Goal: Task Accomplishment & Management: Manage account settings

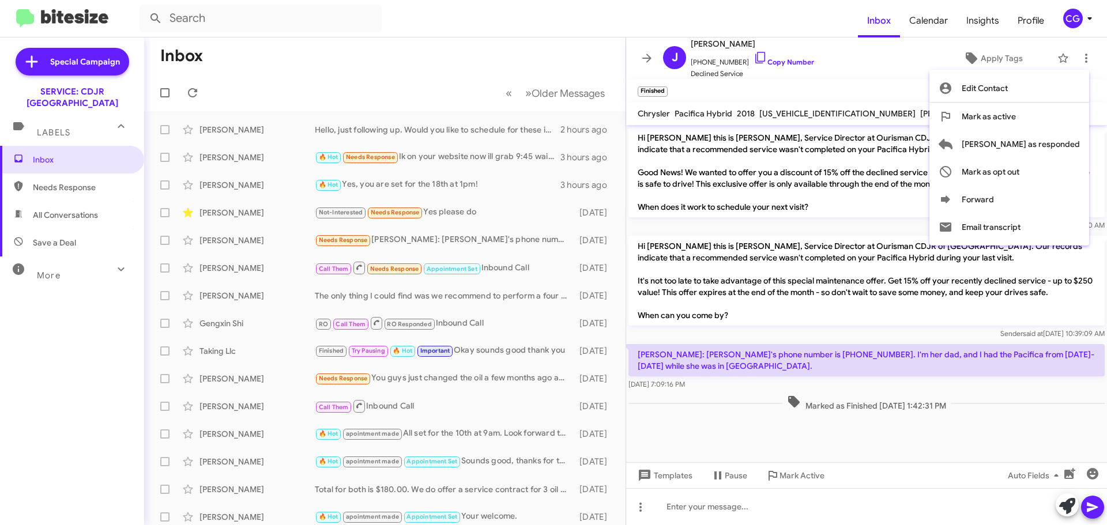
click at [1065, 16] on div at bounding box center [553, 262] width 1107 height 525
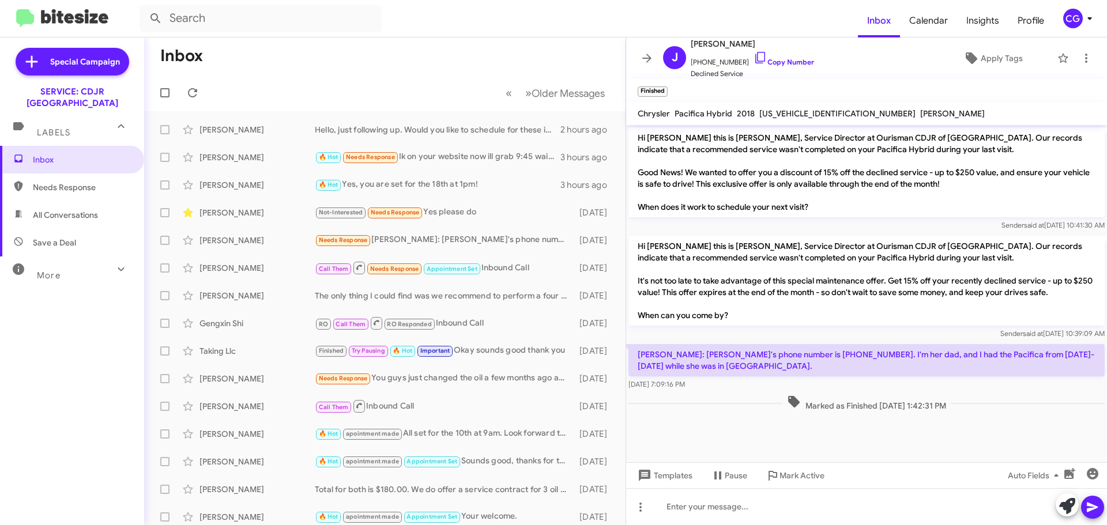
click at [1075, 10] on div "CG" at bounding box center [1073, 19] width 20 height 20
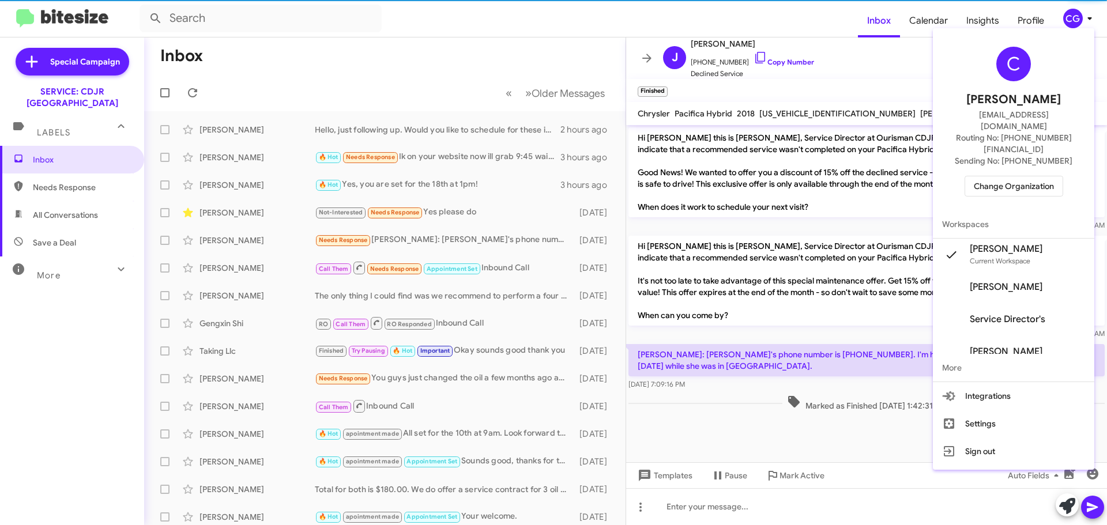
click at [1042, 176] on span "Change Organization" at bounding box center [1013, 186] width 80 height 20
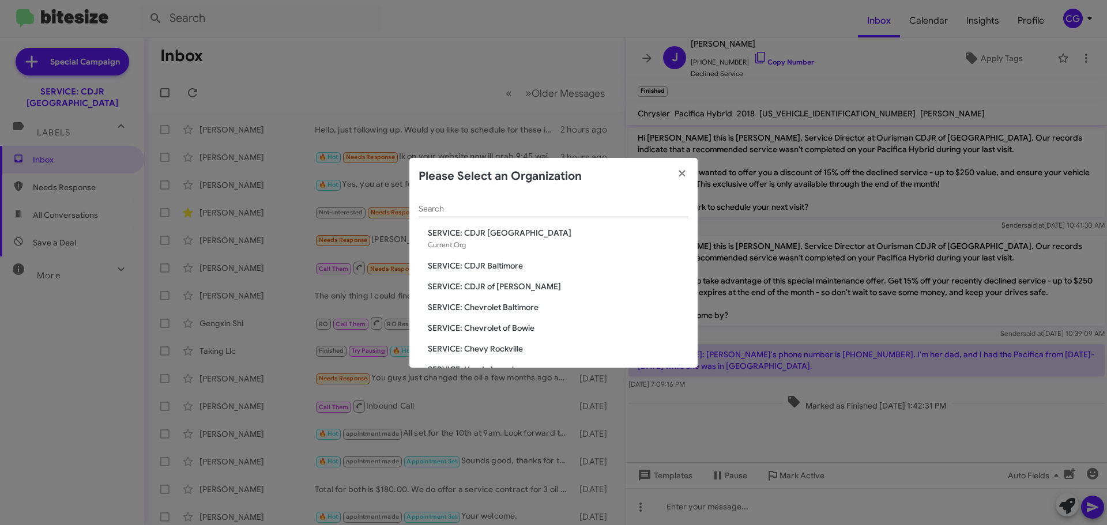
click at [505, 295] on div "Search SERVICE: CDJR [GEOGRAPHIC_DATA] Current Org SERVICE: CDJR Baltimore SERV…" at bounding box center [553, 281] width 288 height 173
click at [506, 286] on span "SERVICE: CDJR of [PERSON_NAME]" at bounding box center [558, 287] width 261 height 12
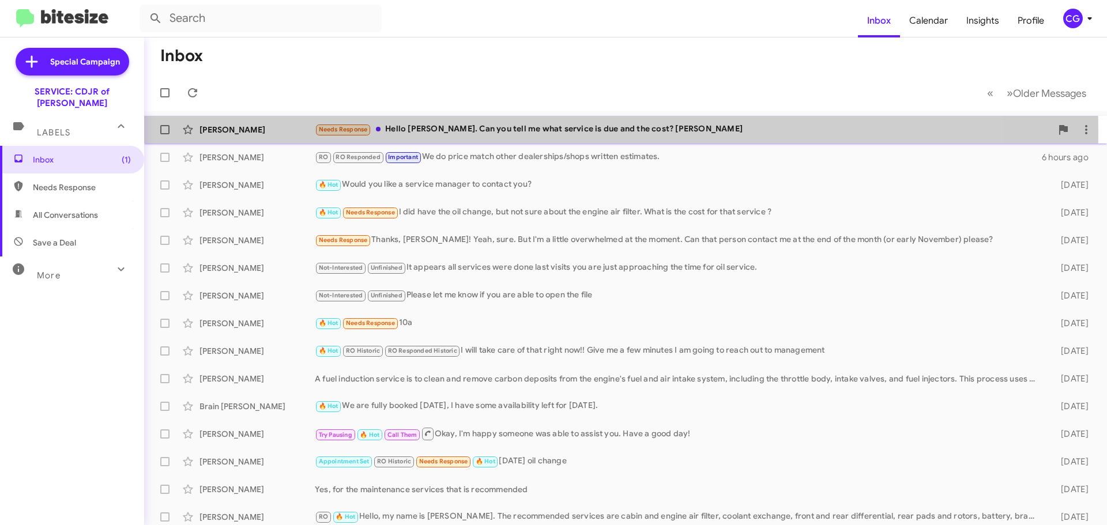
click at [465, 133] on div "Needs Response Hello David. Can you tell me what service is due and the cost? D…" at bounding box center [683, 129] width 737 height 13
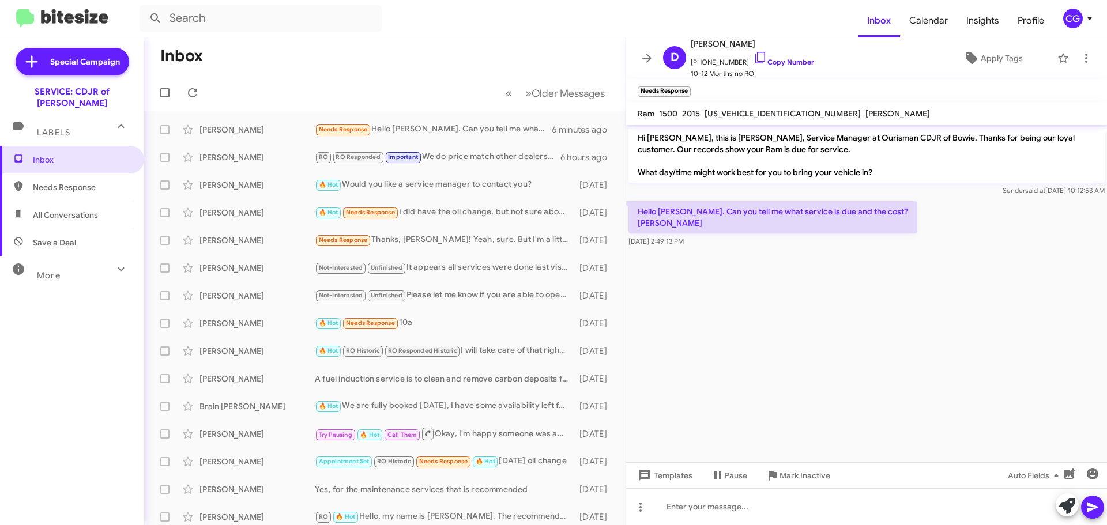
click at [762, 110] on span "1C6RR7PT0FS736706" at bounding box center [782, 113] width 156 height 10
copy span "1C6RR7PT0FS736706"
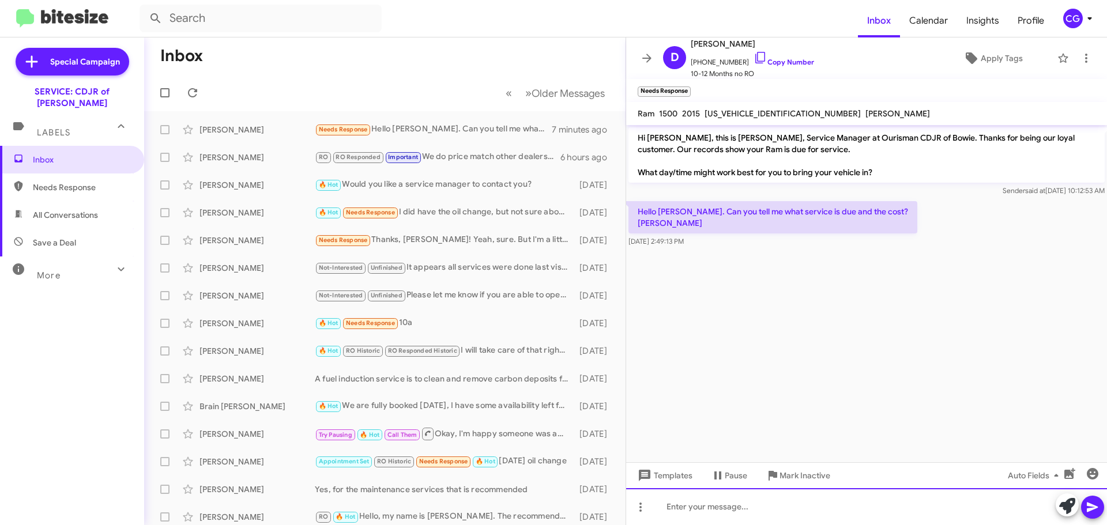
click at [716, 507] on div at bounding box center [866, 506] width 481 height 37
